Goal: Transaction & Acquisition: Purchase product/service

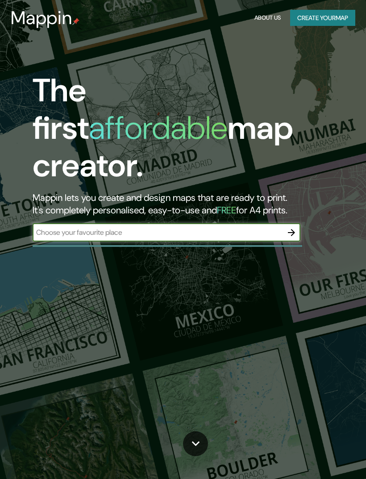
click at [258, 227] on input "text" at bounding box center [158, 232] width 250 height 10
type input "Concepcion [GEOGRAPHIC_DATA]"
click at [295, 227] on icon "button" at bounding box center [291, 232] width 11 height 11
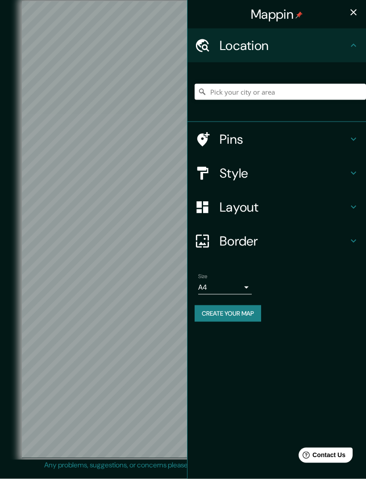
scroll to position [21, 0]
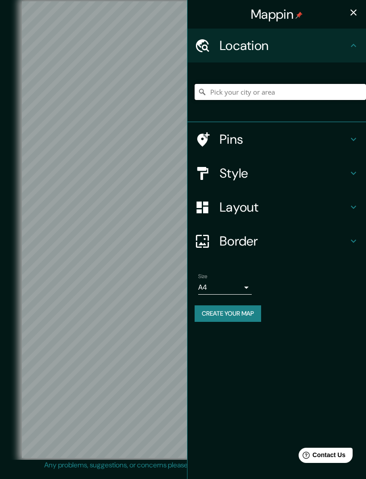
click at [278, 91] on input "Pick your city or area" at bounding box center [281, 92] width 172 height 16
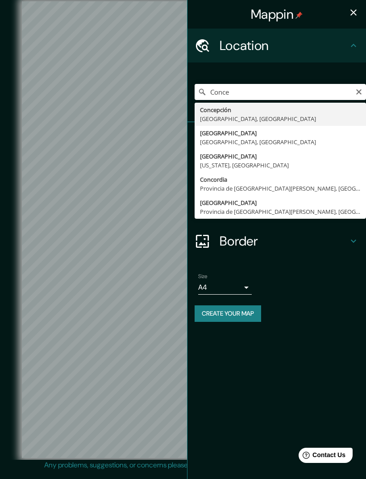
type input "[GEOGRAPHIC_DATA], [GEOGRAPHIC_DATA], [GEOGRAPHIC_DATA]"
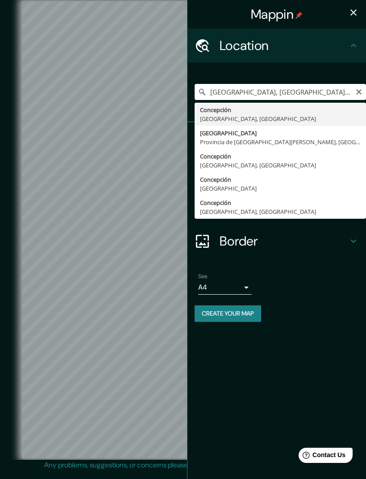
click at [337, 91] on input "[GEOGRAPHIC_DATA], [GEOGRAPHIC_DATA], [GEOGRAPHIC_DATA]" at bounding box center [281, 92] width 172 height 16
click at [355, 41] on icon at bounding box center [353, 45] width 11 height 11
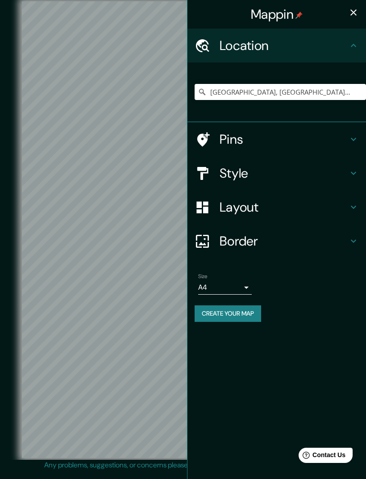
click at [273, 241] on h4 "Border" at bounding box center [284, 241] width 129 height 16
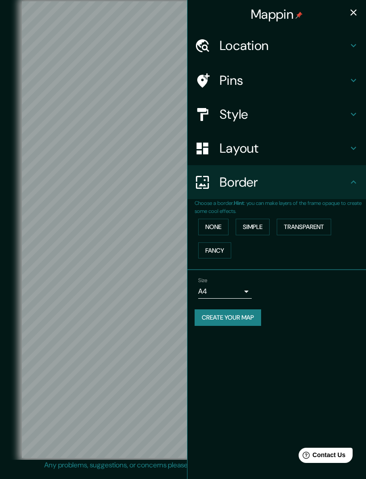
click at [261, 226] on button "Simple" at bounding box center [253, 227] width 34 height 17
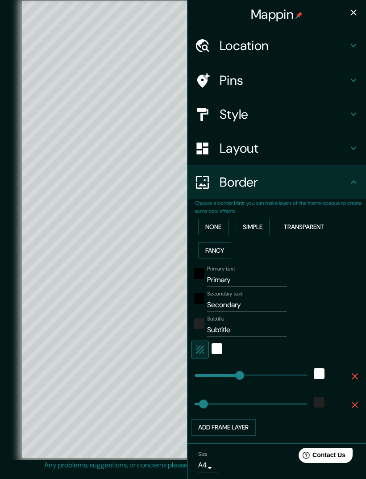
click at [219, 223] on button "None" at bounding box center [213, 227] width 30 height 17
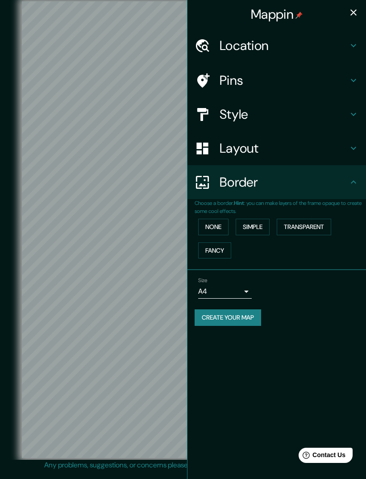
click at [266, 149] on h4 "Layout" at bounding box center [284, 148] width 129 height 16
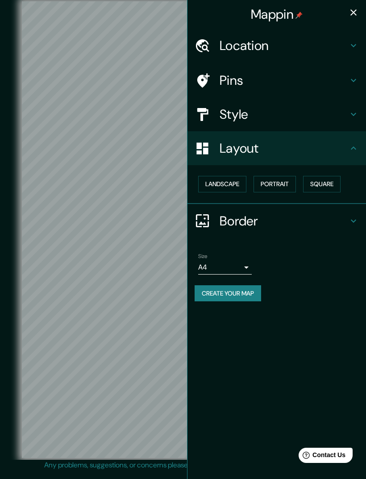
click at [301, 116] on h4 "Style" at bounding box center [284, 114] width 129 height 16
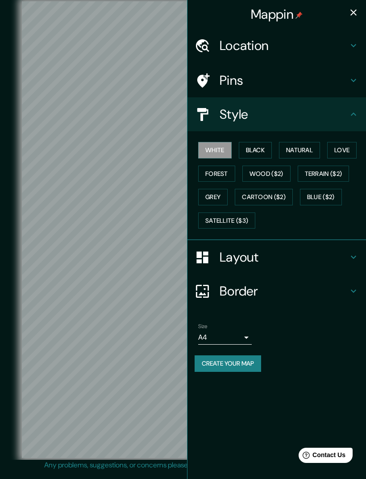
click at [225, 173] on button "Forest" at bounding box center [216, 174] width 37 height 17
click at [260, 150] on button "Black" at bounding box center [256, 150] width 34 height 17
click at [299, 149] on button "Natural" at bounding box center [299, 150] width 41 height 17
click at [346, 154] on button "Love" at bounding box center [341, 150] width 29 height 17
click at [230, 150] on button "White" at bounding box center [215, 150] width 34 height 17
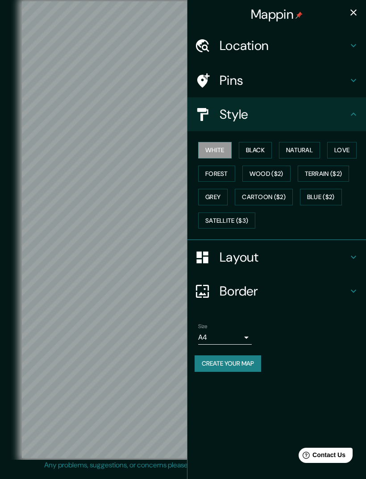
click at [222, 198] on button "Grey" at bounding box center [212, 197] width 29 height 17
click at [230, 217] on button "Satellite ($3)" at bounding box center [226, 221] width 57 height 17
click at [266, 201] on button "Cartoon ($2)" at bounding box center [264, 197] width 58 height 17
click at [321, 196] on button "Blue ($2)" at bounding box center [321, 197] width 42 height 17
click at [220, 151] on button "White" at bounding box center [215, 150] width 34 height 17
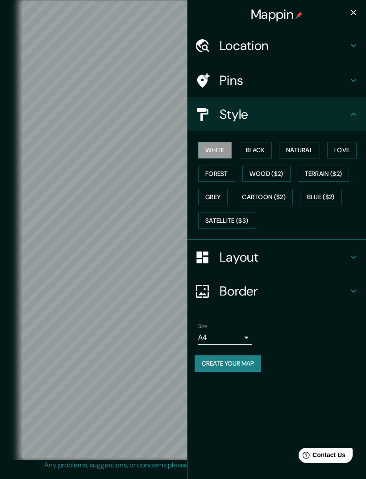
click at [353, 14] on icon "button" at bounding box center [354, 12] width 6 height 6
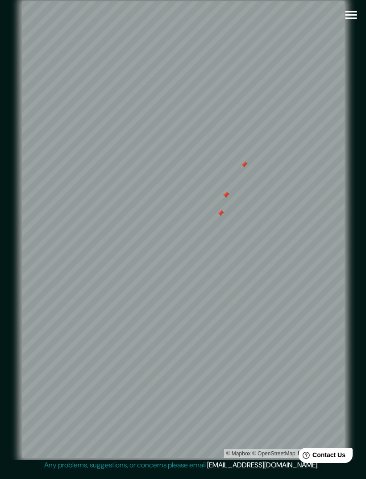
scroll to position [7, 0]
click at [350, 10] on icon "button" at bounding box center [352, 15] width 16 height 16
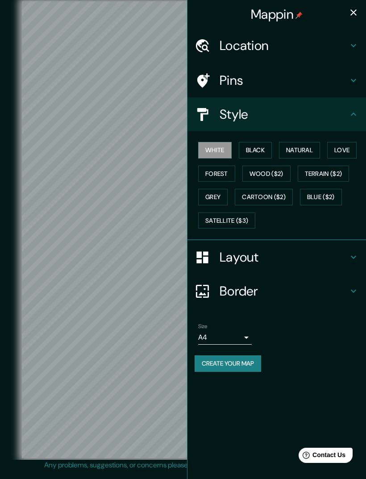
click at [319, 76] on h4 "Pins" at bounding box center [284, 80] width 129 height 16
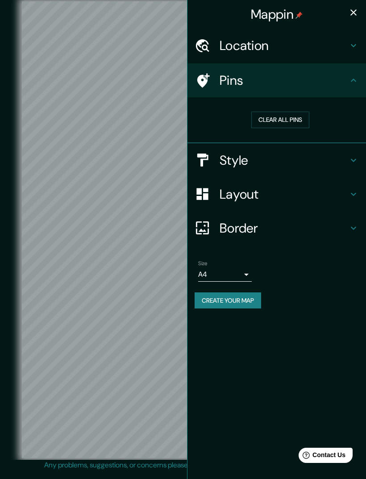
click at [296, 119] on button "Clear all pins" at bounding box center [281, 120] width 58 height 17
click at [281, 119] on button "Clear all pins" at bounding box center [281, 120] width 58 height 17
click at [281, 118] on button "Clear all pins" at bounding box center [281, 120] width 58 height 17
click at [293, 119] on button "Clear all pins" at bounding box center [281, 120] width 58 height 17
click at [232, 272] on body "Mappin Location [GEOGRAPHIC_DATA], [GEOGRAPHIC_DATA], [GEOGRAPHIC_DATA] [GEOGRA…" at bounding box center [183, 239] width 366 height 479
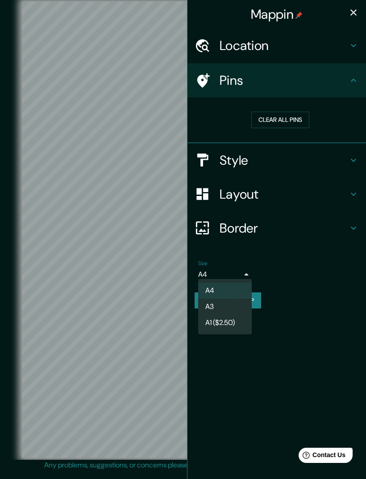
click at [225, 302] on li "A3" at bounding box center [225, 307] width 54 height 16
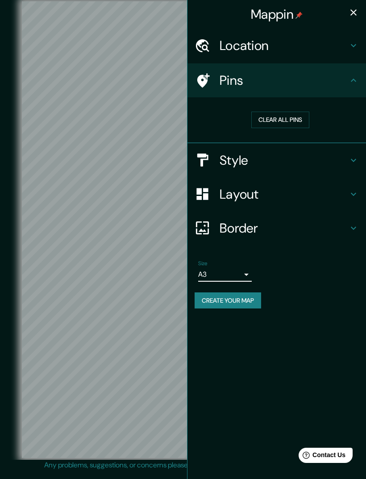
click at [242, 272] on body "Mappin Location [GEOGRAPHIC_DATA], [GEOGRAPHIC_DATA], [GEOGRAPHIC_DATA] [GEOGRA…" at bounding box center [183, 239] width 366 height 479
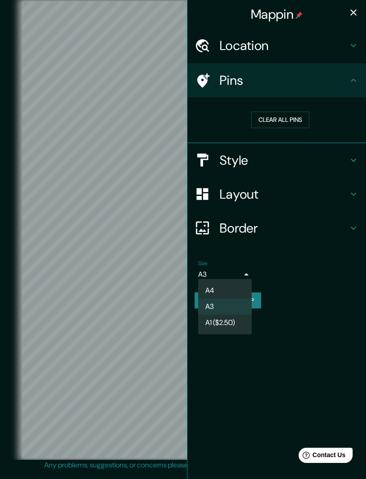
click at [341, 287] on div at bounding box center [183, 239] width 366 height 479
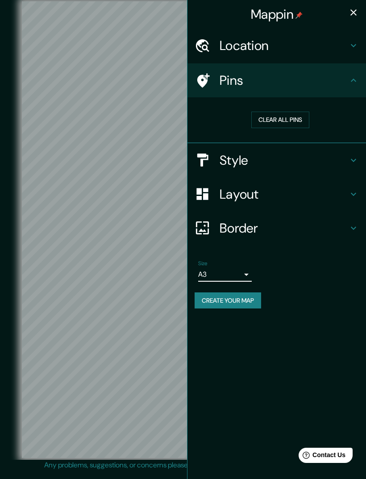
click at [355, 17] on icon "button" at bounding box center [353, 12] width 11 height 11
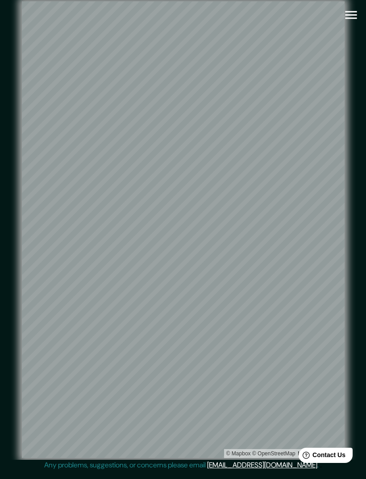
click at [350, 11] on icon "button" at bounding box center [352, 15] width 16 height 16
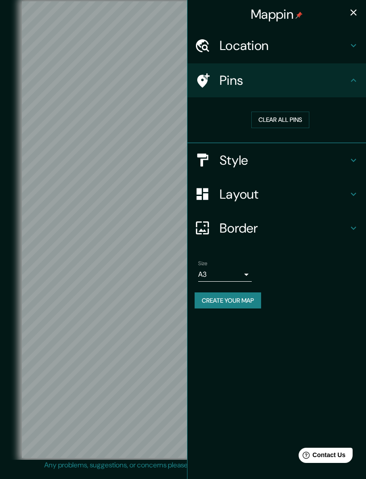
click at [243, 297] on button "Create your map" at bounding box center [228, 301] width 67 height 17
click at [252, 296] on button "Create your map" at bounding box center [228, 301] width 67 height 17
click at [235, 272] on body "Mappin Location [GEOGRAPHIC_DATA], [GEOGRAPHIC_DATA], [GEOGRAPHIC_DATA] [GEOGRA…" at bounding box center [183, 239] width 366 height 479
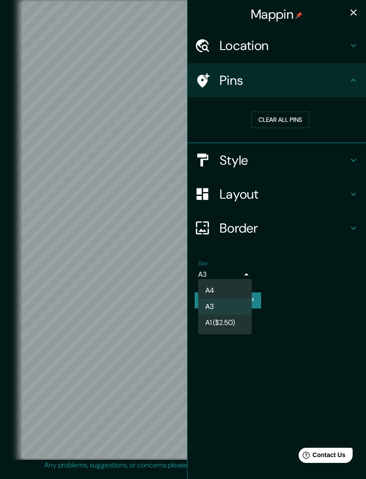
click at [235, 287] on li "A4" at bounding box center [225, 291] width 54 height 16
type input "single"
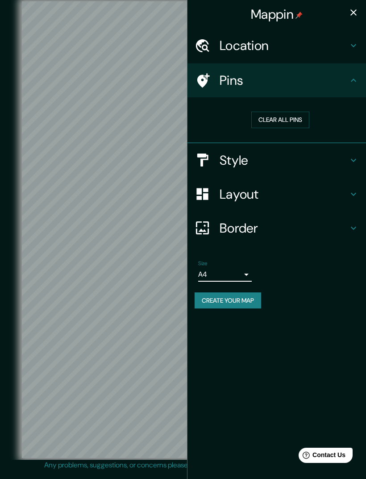
click at [351, 9] on icon "button" at bounding box center [353, 12] width 11 height 11
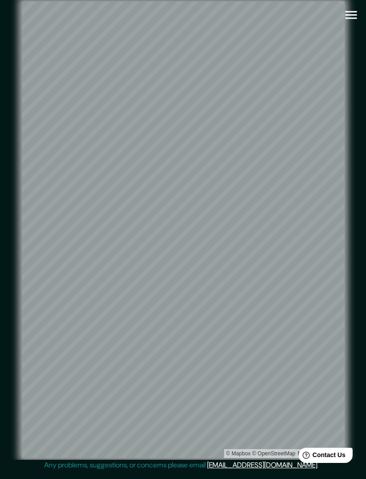
click at [355, 7] on icon "button" at bounding box center [352, 15] width 16 height 16
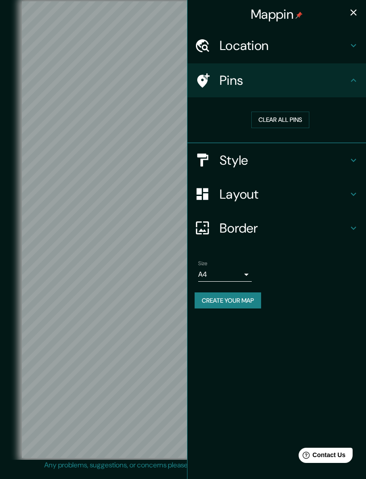
click at [284, 160] on h4 "Style" at bounding box center [284, 160] width 129 height 16
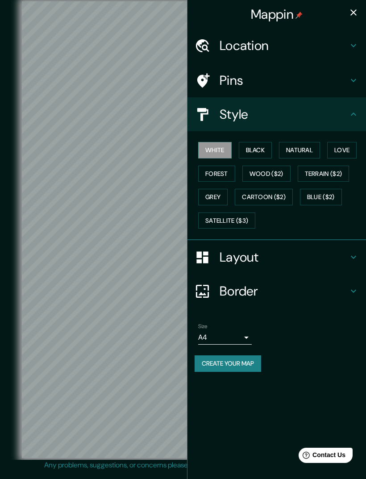
click at [309, 147] on button "Natural" at bounding box center [299, 150] width 41 height 17
click at [356, 13] on icon "button" at bounding box center [353, 12] width 11 height 11
